Goal: Task Accomplishment & Management: Complete application form

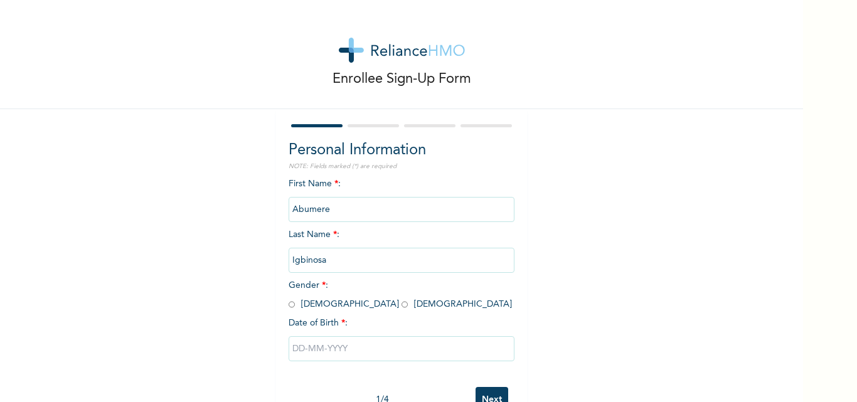
click at [288, 304] on input "radio" at bounding box center [291, 305] width 6 height 12
radio input "true"
click at [401, 299] on input "radio" at bounding box center [404, 305] width 6 height 12
radio input "true"
click at [288, 299] on input "radio" at bounding box center [291, 305] width 6 height 12
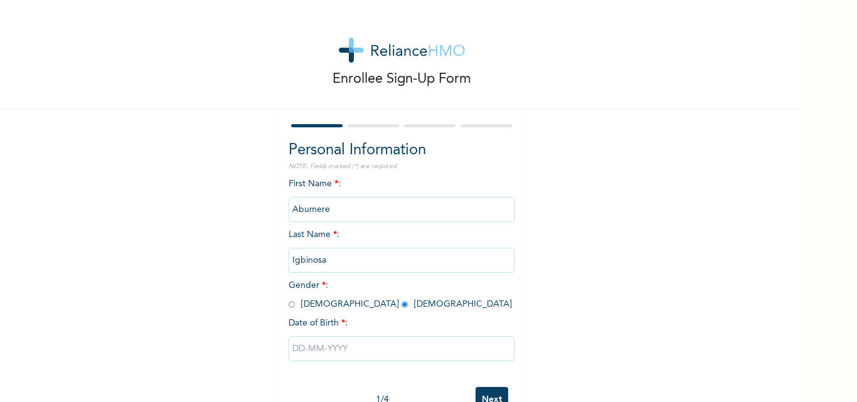
radio input "true"
click at [401, 299] on input "radio" at bounding box center [404, 305] width 6 height 12
radio input "true"
click at [288, 299] on input "radio" at bounding box center [291, 305] width 6 height 12
radio input "true"
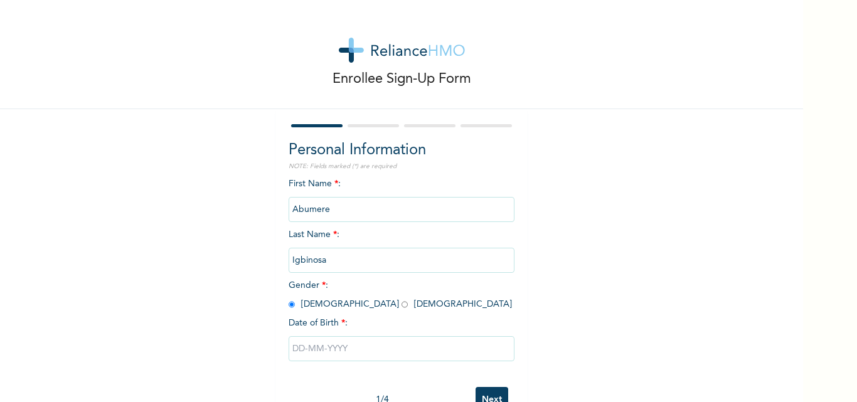
click at [401, 299] on input "radio" at bounding box center [404, 305] width 6 height 12
radio input "true"
click at [288, 299] on input "radio" at bounding box center [291, 305] width 6 height 12
radio input "true"
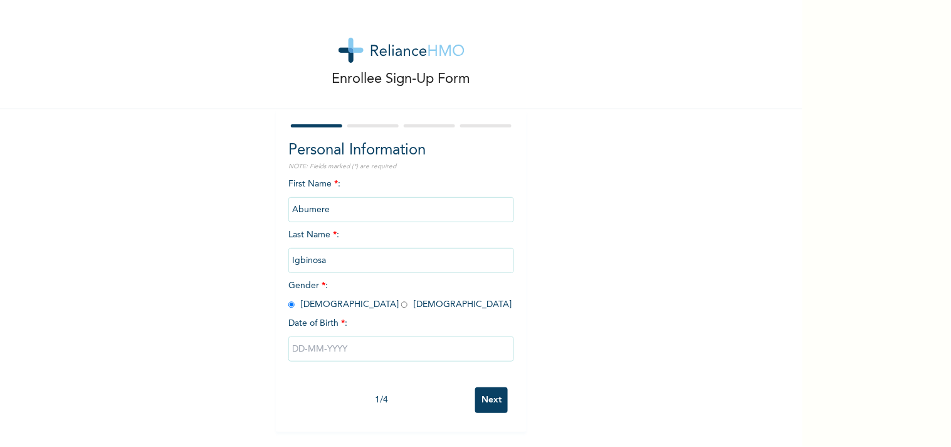
click at [553, 376] on div "Enrollee Sign-Up Form Personal Information NOTE: Fields marked (*) are required…" at bounding box center [401, 215] width 803 height 431
click at [304, 346] on input "text" at bounding box center [401, 348] width 226 height 25
select select "7"
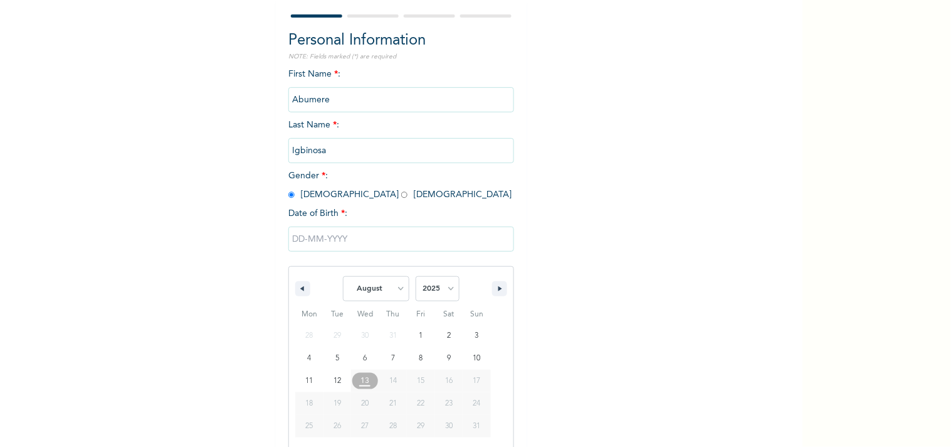
scroll to position [124, 0]
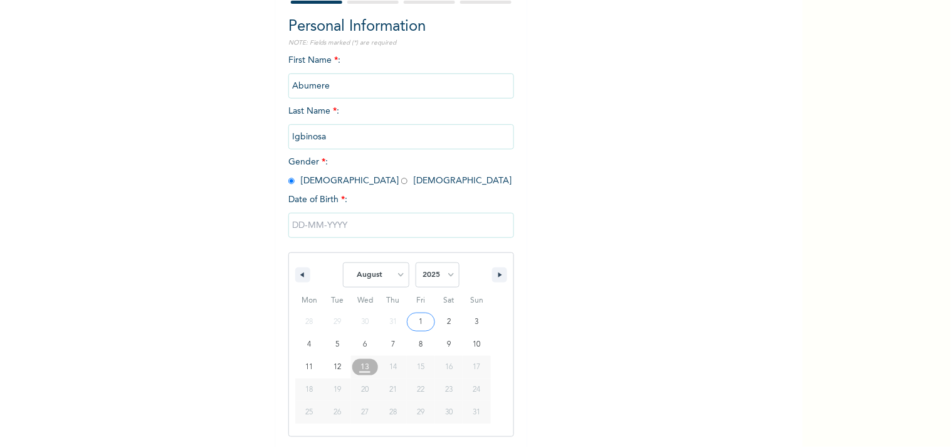
type input "[DATE]"
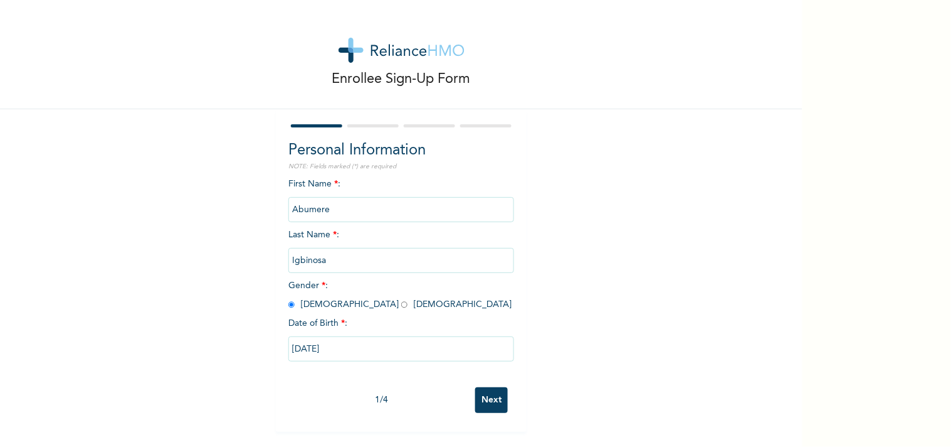
click at [339, 345] on input "[DATE]" at bounding box center [401, 348] width 226 height 25
select select "7"
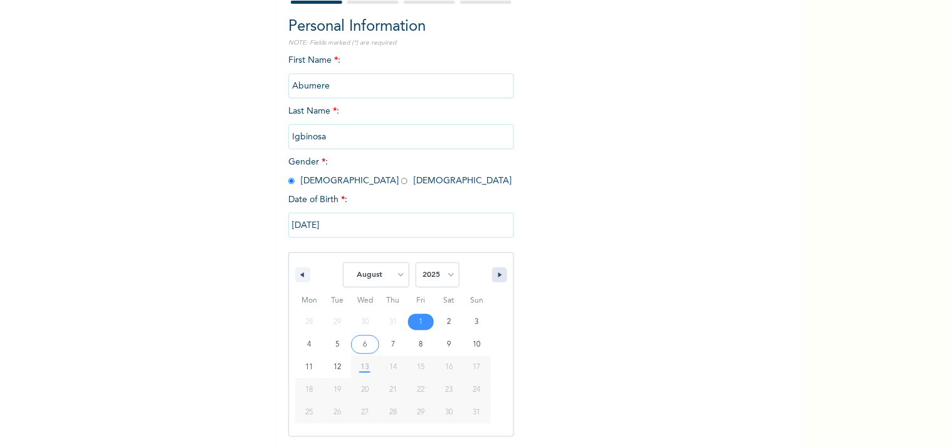
click at [499, 273] on icon "button" at bounding box center [502, 274] width 6 height 5
click at [444, 274] on select "2025 2024 2023 2022 2021 2020 2019 2018 2017 2016 2015 2014 2013 2012 2011 2010…" at bounding box center [438, 274] width 44 height 25
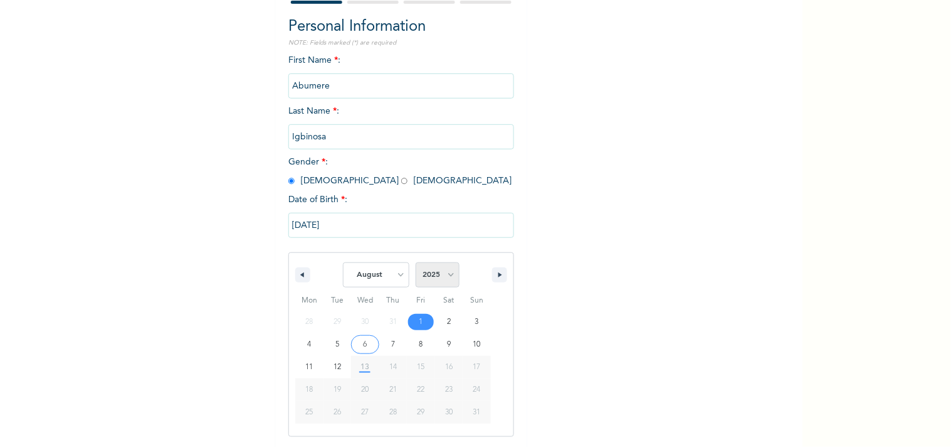
click at [444, 274] on select "2025 2024 2023 2022 2021 2020 2019 2018 2017 2016 2015 2014 2013 2012 2011 2010…" at bounding box center [438, 274] width 44 height 25
select select "1986"
click at [416, 262] on select "2025 2024 2023 2022 2021 2020 2019 2018 2017 2016 2015 2014 2013 2012 2011 2010…" at bounding box center [438, 274] width 44 height 25
type input "[DATE]"
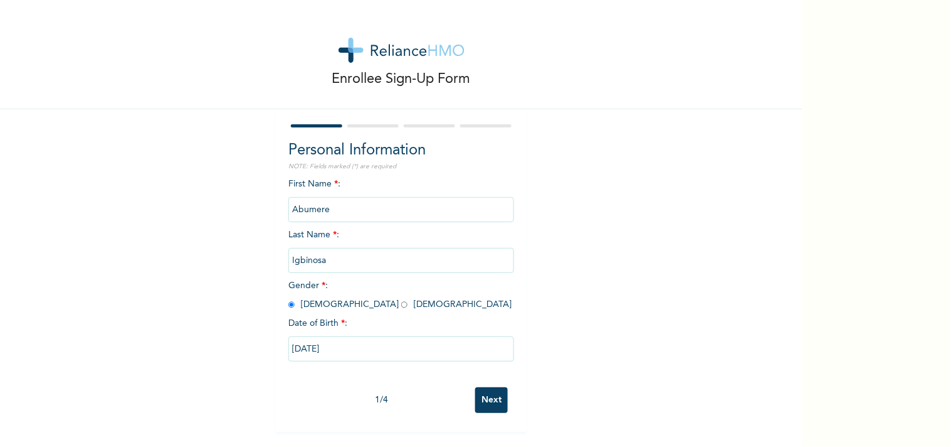
click at [492, 395] on input "Next" at bounding box center [491, 400] width 33 height 26
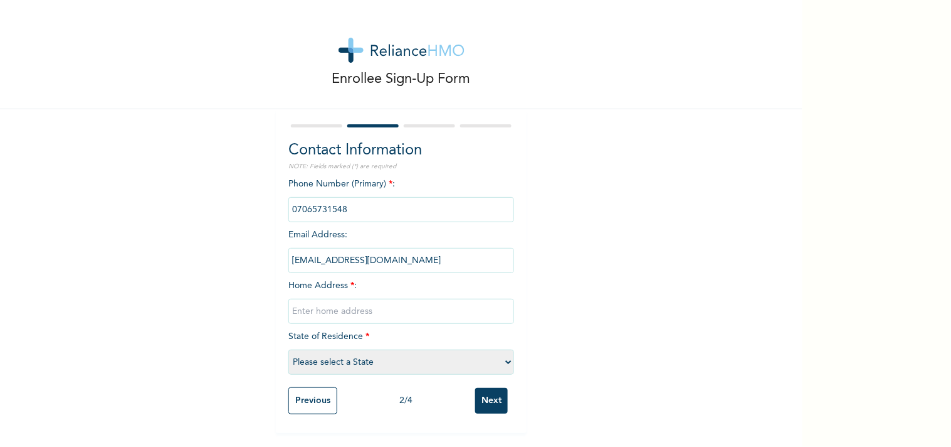
click at [504, 361] on select "Please select a State [PERSON_NAME] (FCT) [PERSON_NAME] Ibom [GEOGRAPHIC_DATA] …" at bounding box center [401, 361] width 226 height 25
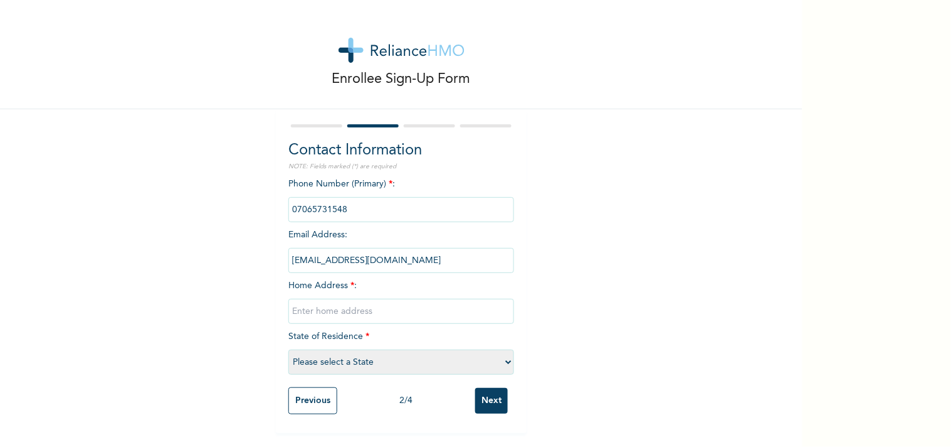
click at [381, 352] on select "Please select a State [PERSON_NAME] (FCT) [PERSON_NAME] Ibom [GEOGRAPHIC_DATA] …" at bounding box center [401, 361] width 226 height 25
click at [405, 310] on input "text" at bounding box center [401, 311] width 226 height 25
click at [387, 365] on select "Please select a State [PERSON_NAME] (FCT) [PERSON_NAME] Ibom [GEOGRAPHIC_DATA] …" at bounding box center [401, 361] width 226 height 25
click at [502, 359] on select "Please select a State [PERSON_NAME] (FCT) [PERSON_NAME] Ibom [GEOGRAPHIC_DATA] …" at bounding box center [401, 361] width 226 height 25
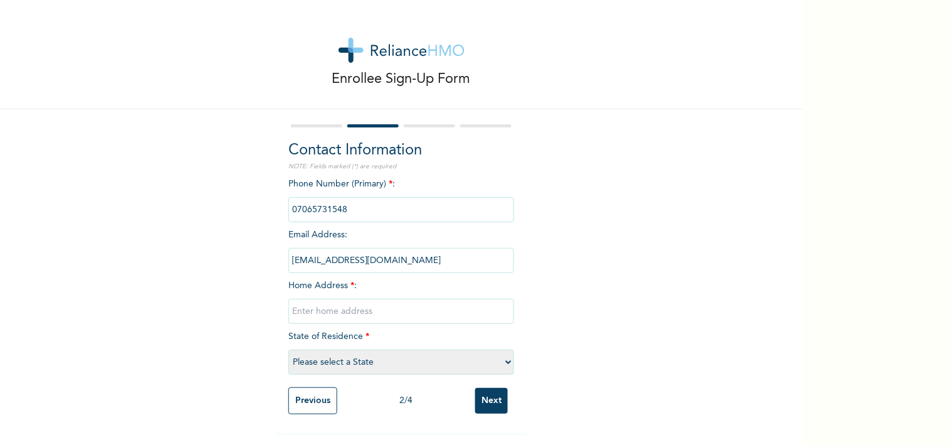
click at [502, 359] on select "Please select a State [PERSON_NAME] (FCT) [PERSON_NAME] Ibom [GEOGRAPHIC_DATA] …" at bounding box center [401, 361] width 226 height 25
click at [502, 362] on select "Please select a State [PERSON_NAME] (FCT) [PERSON_NAME] Ibom [GEOGRAPHIC_DATA] …" at bounding box center [401, 361] width 226 height 25
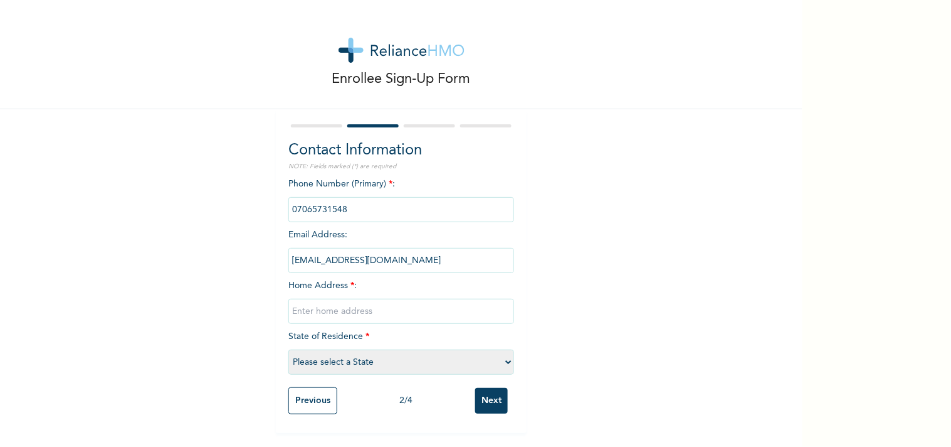
click at [502, 362] on select "Please select a State [PERSON_NAME] (FCT) [PERSON_NAME] Ibom [GEOGRAPHIC_DATA] …" at bounding box center [401, 361] width 226 height 25
click at [352, 316] on input "text" at bounding box center [401, 311] width 226 height 25
